Goal: Information Seeking & Learning: Learn about a topic

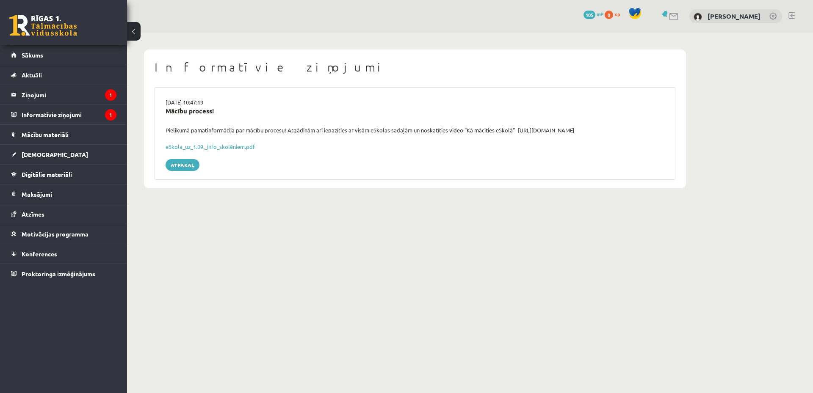
click at [51, 115] on legend "Informatīvie ziņojumi 1" at bounding box center [69, 114] width 95 height 19
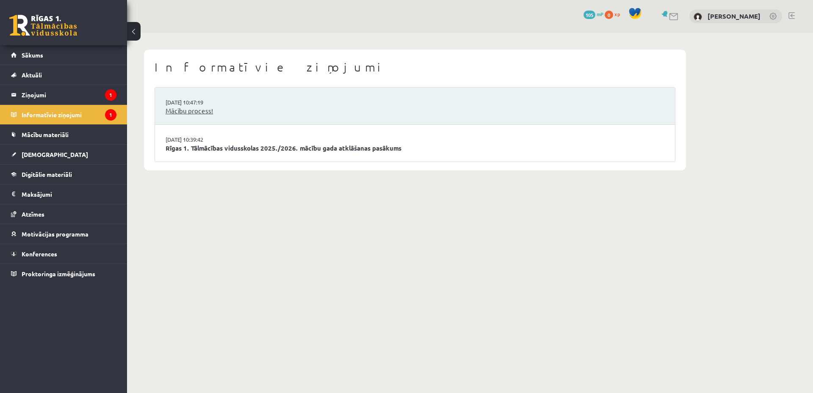
click at [201, 112] on link "Mācību process!" at bounding box center [414, 111] width 499 height 10
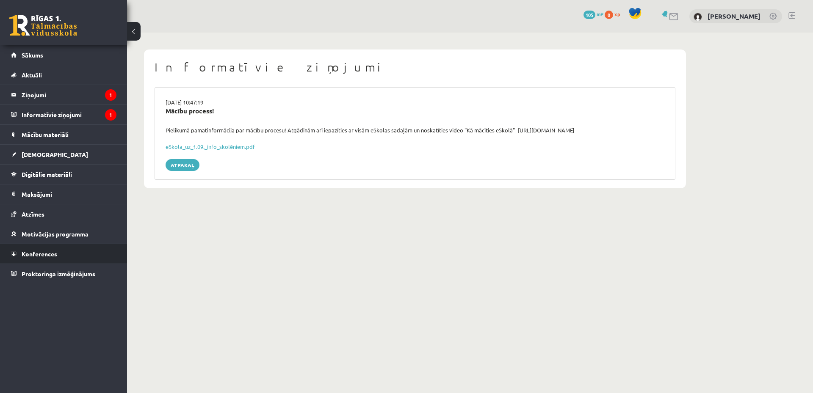
click at [64, 257] on link "Konferences" at bounding box center [63, 253] width 105 height 19
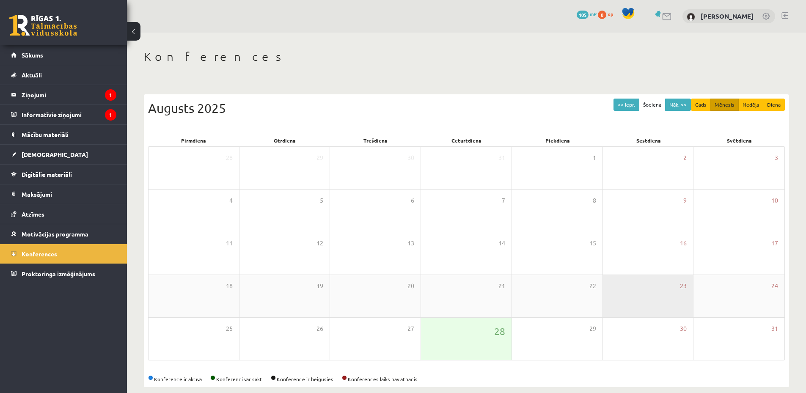
scroll to position [11, 0]
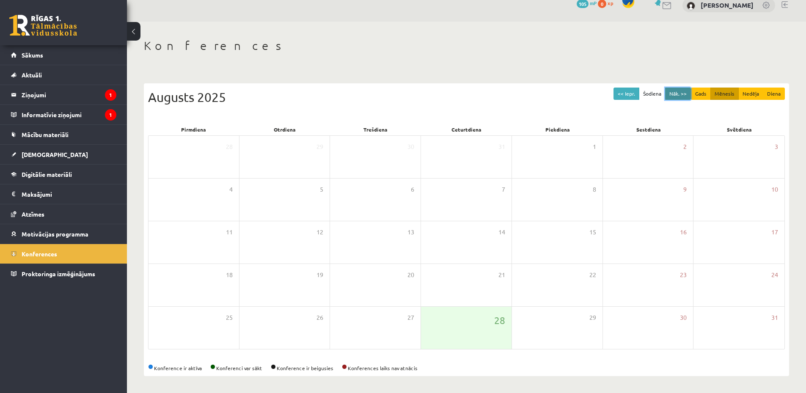
click at [680, 94] on button "Nāk. >>" at bounding box center [678, 94] width 26 height 12
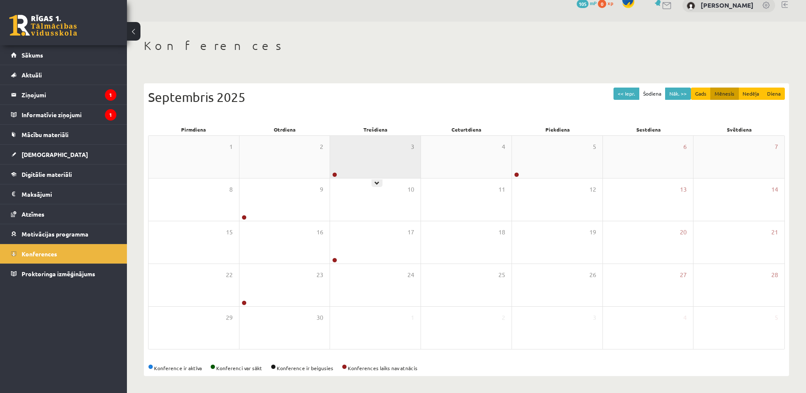
click at [354, 158] on div "3" at bounding box center [375, 157] width 91 height 42
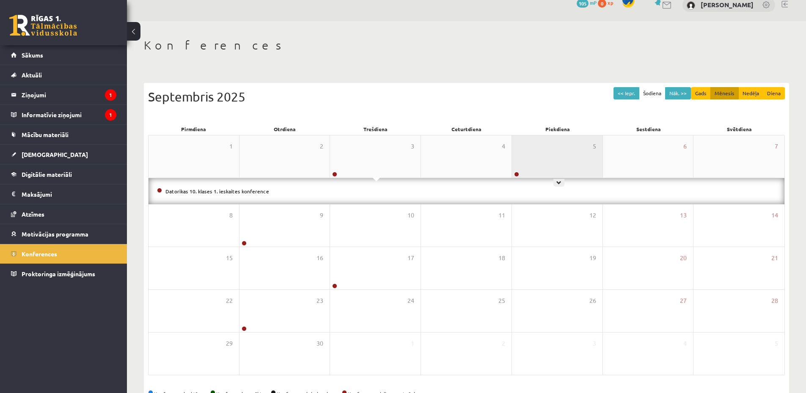
click at [553, 164] on div "5" at bounding box center [557, 156] width 91 height 42
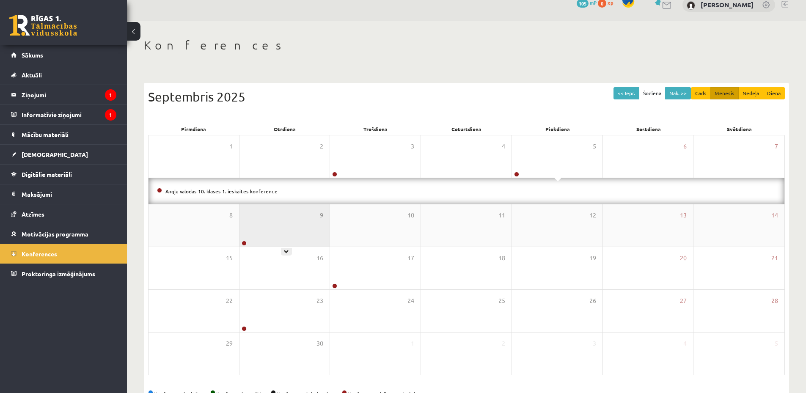
click at [276, 223] on div "9" at bounding box center [285, 225] width 91 height 42
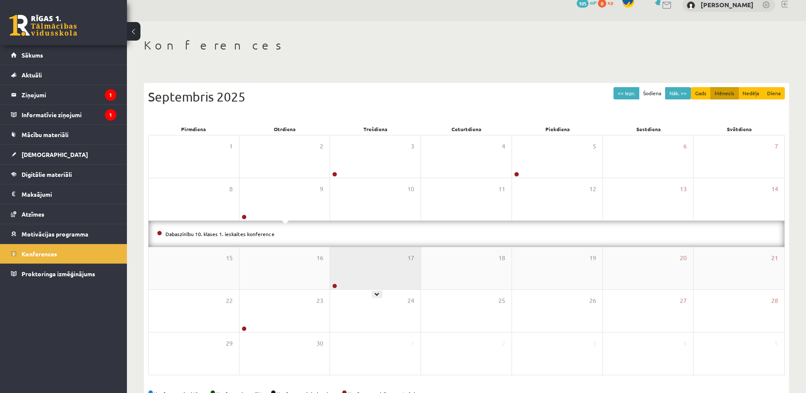
click at [380, 275] on div "17" at bounding box center [375, 268] width 91 height 42
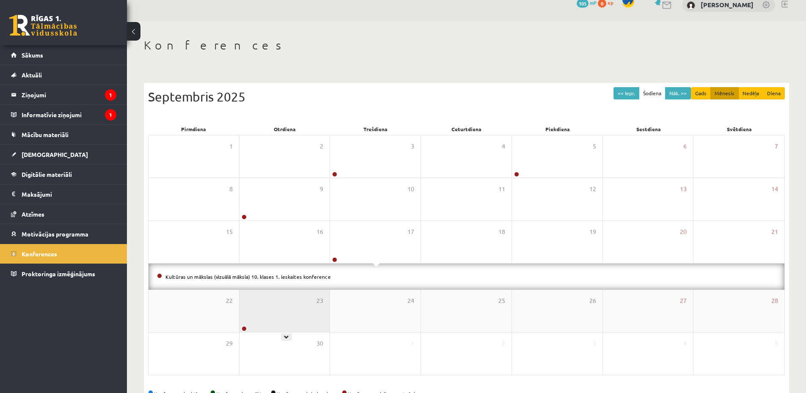
click at [284, 313] on div "23" at bounding box center [285, 311] width 91 height 42
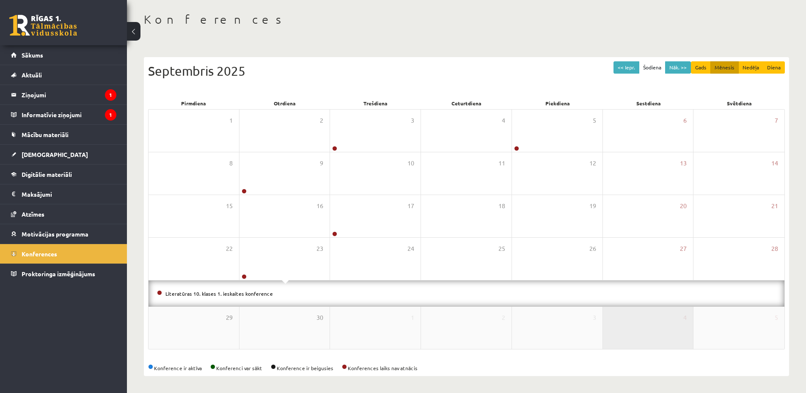
scroll to position [0, 0]
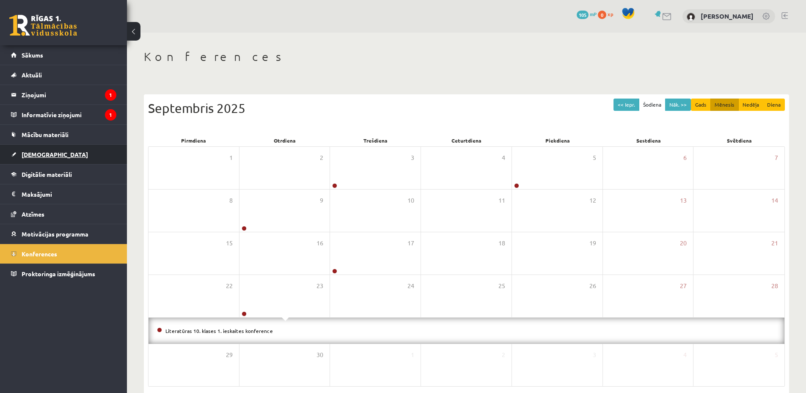
click at [61, 156] on link "[DEMOGRAPHIC_DATA]" at bounding box center [63, 154] width 105 height 19
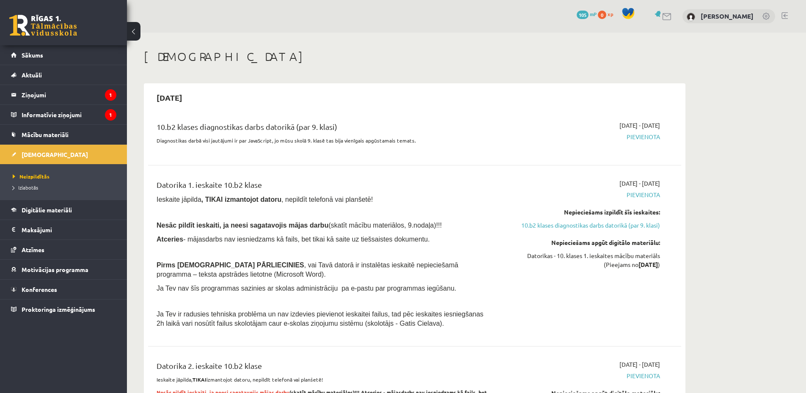
scroll to position [127, 0]
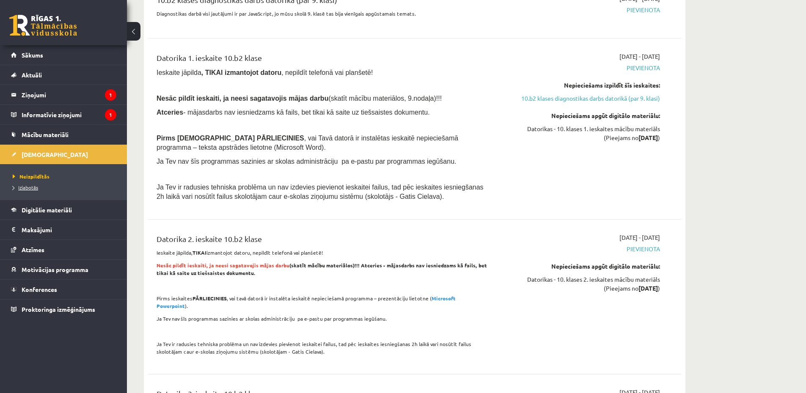
click at [41, 188] on link "Izlabotās" at bounding box center [66, 188] width 106 height 8
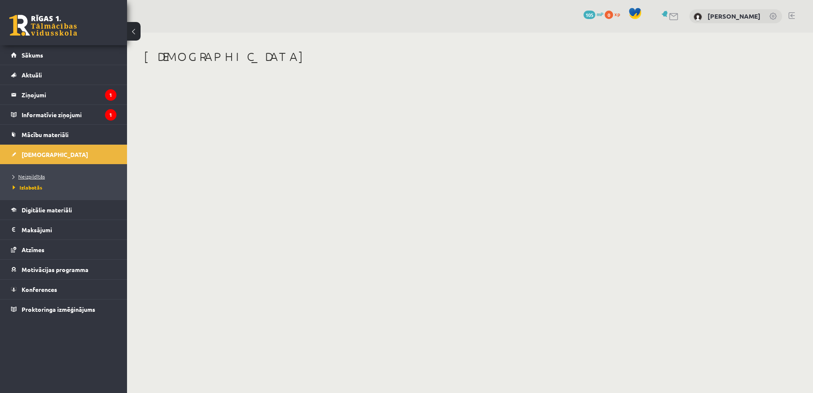
click at [31, 176] on span "Neizpildītās" at bounding box center [29, 176] width 32 height 7
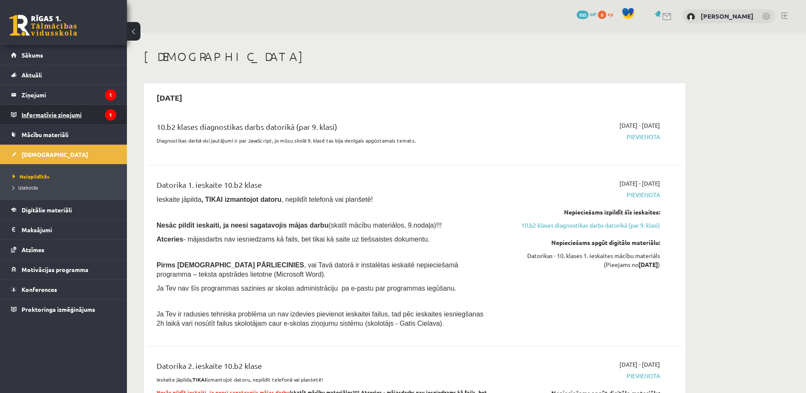
click at [32, 114] on legend "Informatīvie ziņojumi 1" at bounding box center [69, 114] width 95 height 19
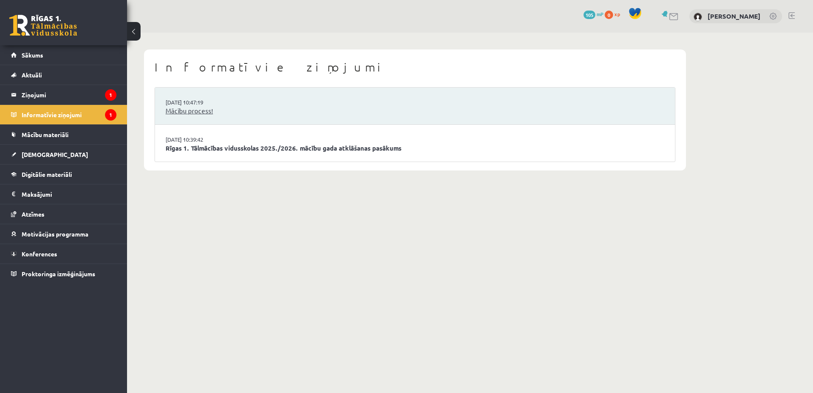
click at [215, 111] on link "Mācību process!" at bounding box center [414, 111] width 499 height 10
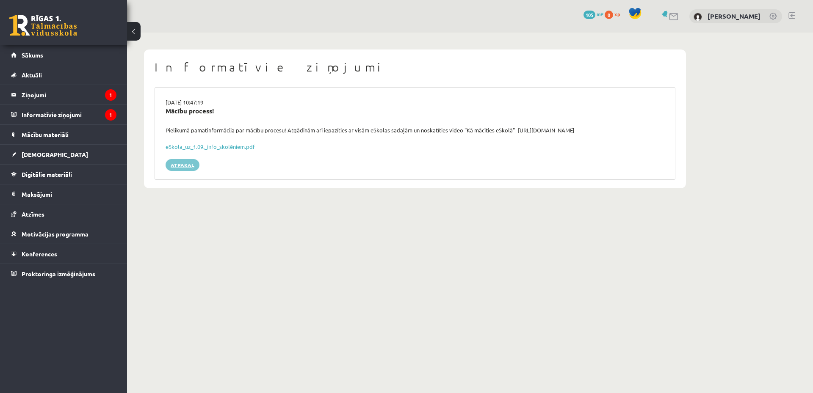
click at [179, 161] on link "Atpakaļ" at bounding box center [182, 165] width 34 height 12
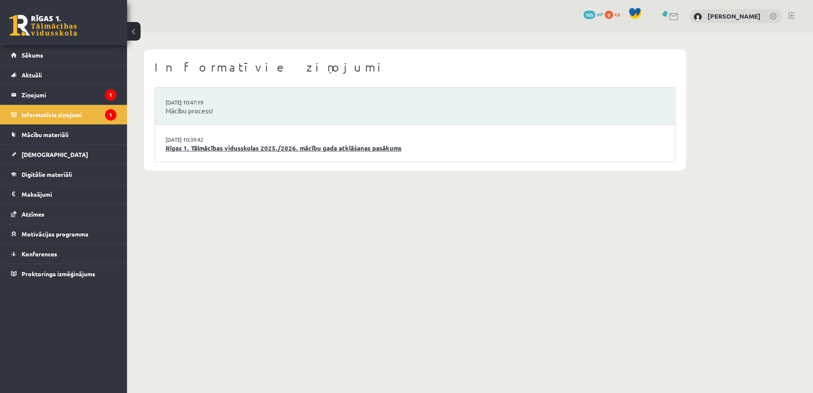
click at [187, 145] on link "Rīgas 1. Tālmācības vidusskolas 2025./2026. mācību gada atklāšanas pasākums" at bounding box center [414, 148] width 499 height 10
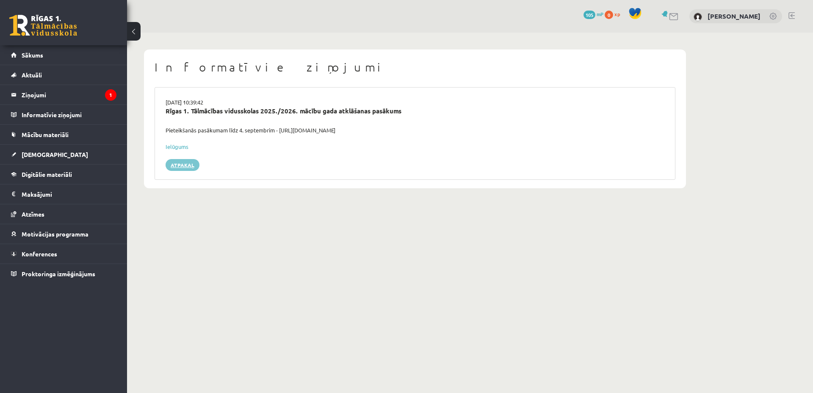
click at [188, 170] on link "Atpakaļ" at bounding box center [182, 165] width 34 height 12
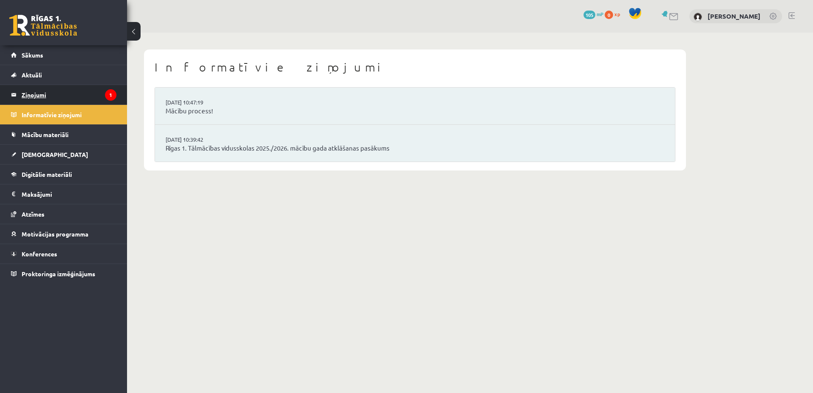
click at [97, 96] on legend "Ziņojumi 1" at bounding box center [69, 94] width 95 height 19
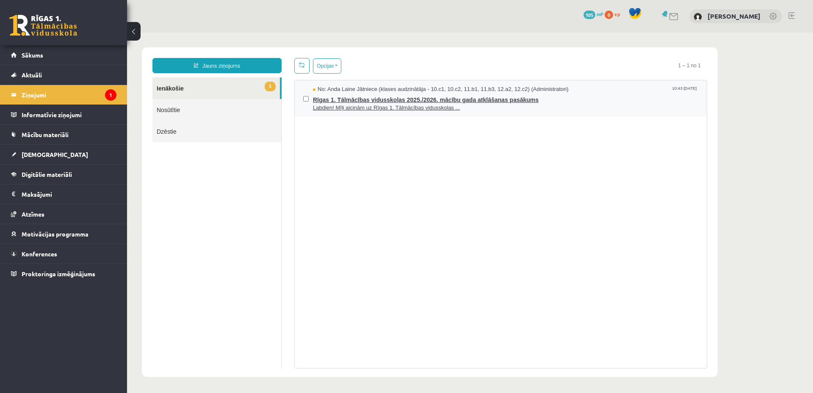
click at [337, 108] on span "Labdien! Mīļi aicinām uz Rīgas 1. Tālmācības vidusskolas ..." at bounding box center [505, 108] width 385 height 8
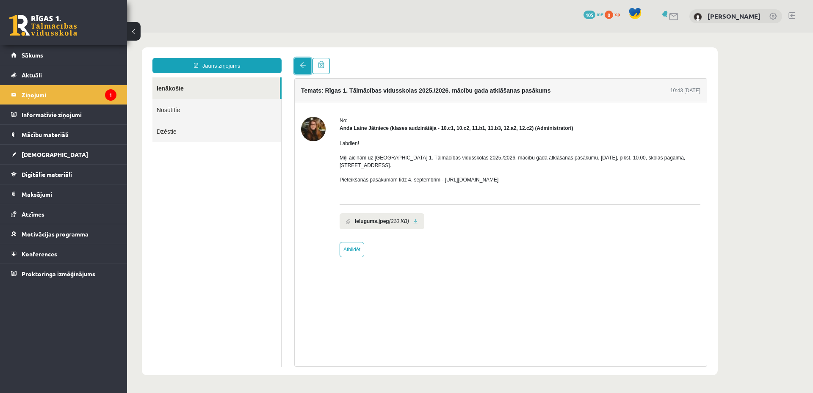
click at [298, 69] on link at bounding box center [302, 66] width 17 height 16
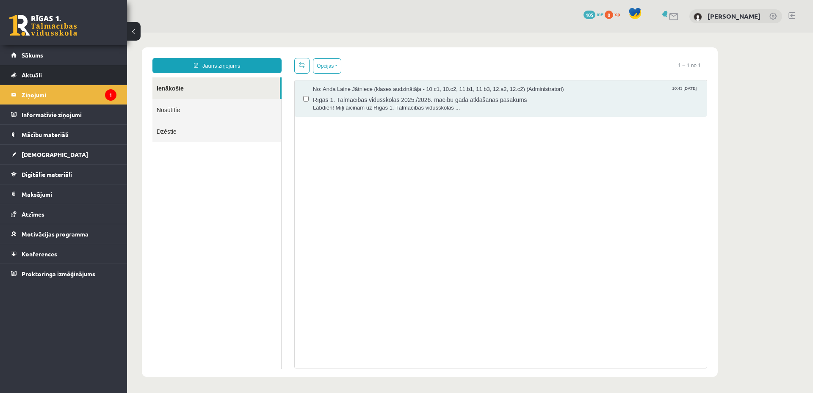
click at [59, 76] on link "Aktuāli" at bounding box center [63, 74] width 105 height 19
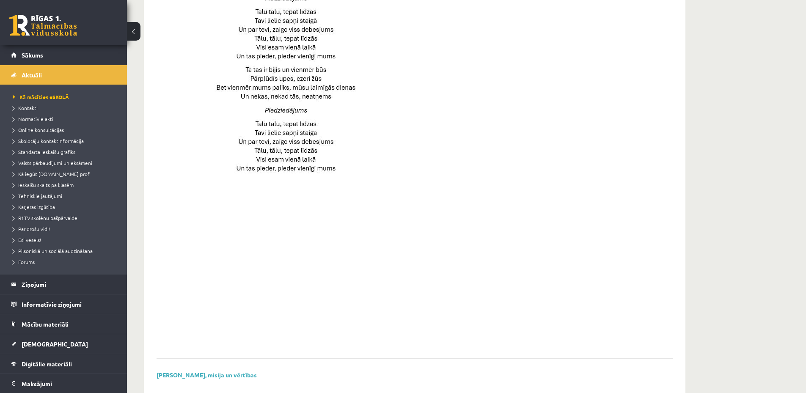
scroll to position [529, 0]
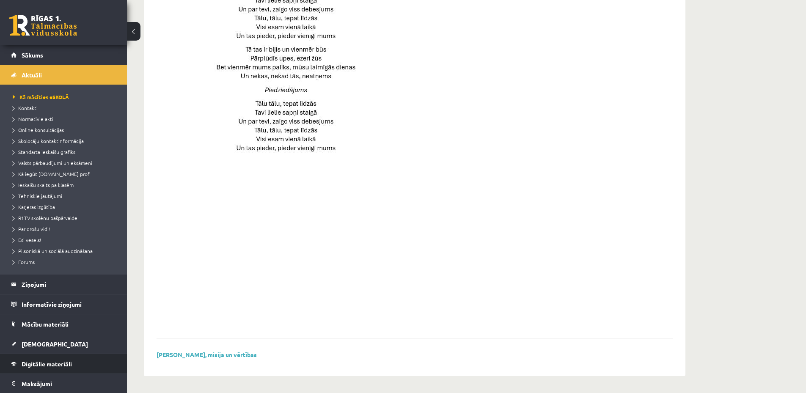
click at [46, 361] on span "Digitālie materiāli" at bounding box center [47, 364] width 50 height 8
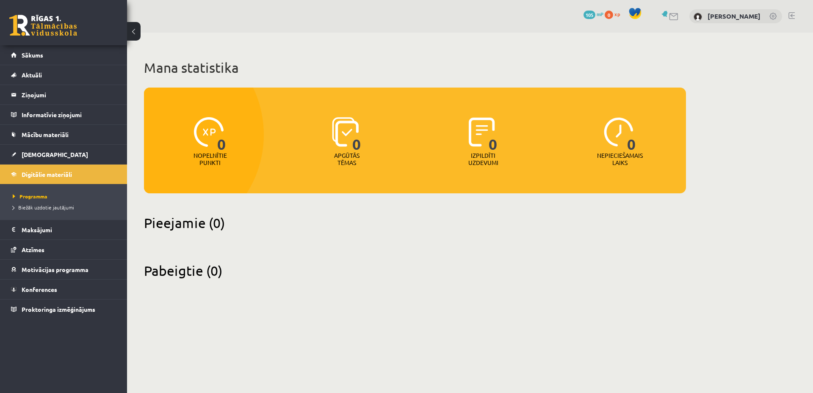
click at [133, 36] on button at bounding box center [134, 31] width 14 height 19
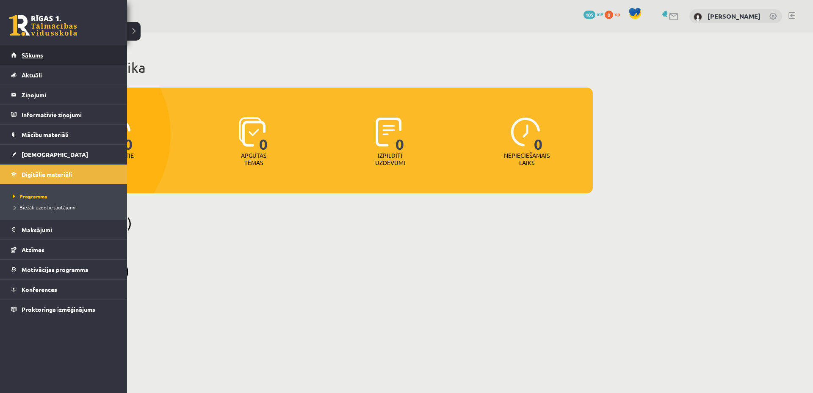
click at [38, 52] on span "Sākums" at bounding box center [33, 55] width 22 height 8
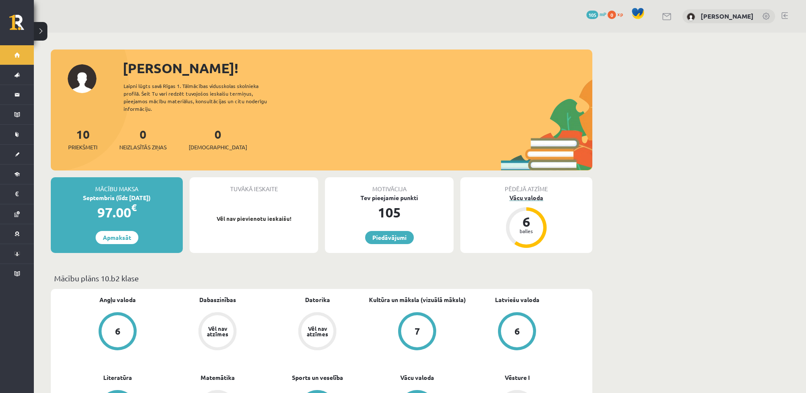
click at [526, 193] on div "Vācu valoda" at bounding box center [526, 197] width 132 height 9
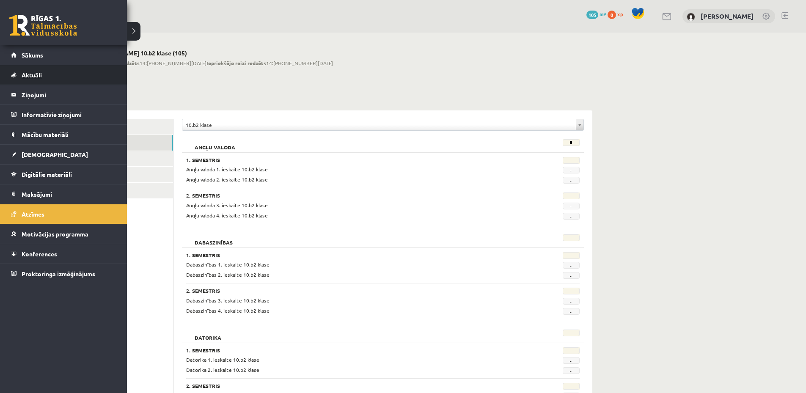
click at [30, 69] on link "Aktuāli" at bounding box center [63, 74] width 105 height 19
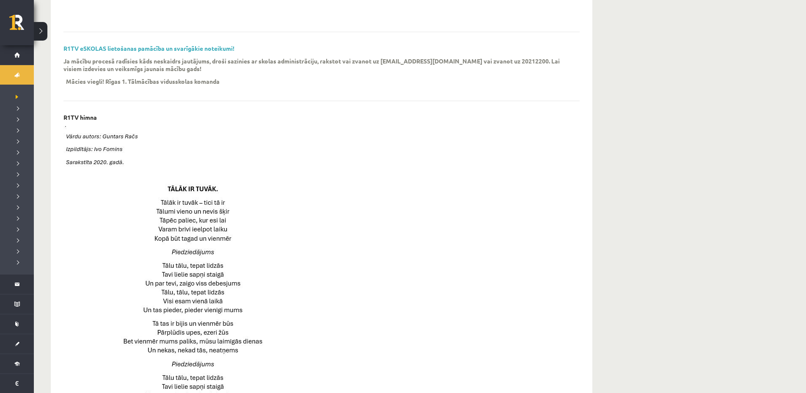
scroll to position [42, 0]
